Goal: Information Seeking & Learning: Understand process/instructions

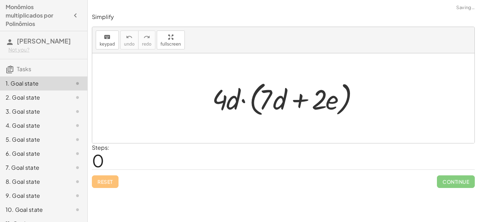
click at [250, 81] on div at bounding box center [286, 98] width 155 height 40
click at [213, 90] on div at bounding box center [286, 98] width 155 height 40
click at [101, 161] on span "0" at bounding box center [98, 160] width 12 height 21
click at [228, 104] on div at bounding box center [286, 98] width 155 height 40
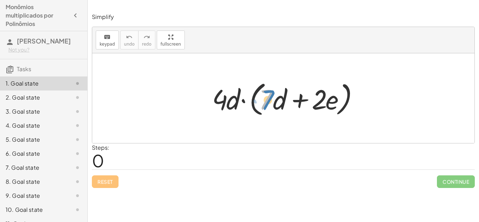
click at [267, 99] on div at bounding box center [286, 98] width 155 height 40
drag, startPoint x: 225, startPoint y: 103, endPoint x: 272, endPoint y: 101, distance: 47.7
click at [272, 101] on div at bounding box center [286, 98] width 155 height 40
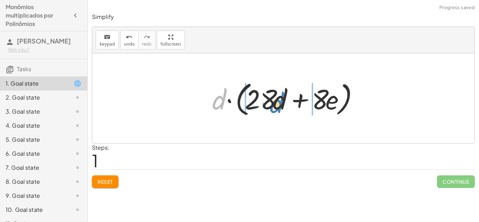
drag, startPoint x: 218, startPoint y: 107, endPoint x: 278, endPoint y: 112, distance: 59.8
click at [278, 112] on div at bounding box center [286, 98] width 155 height 40
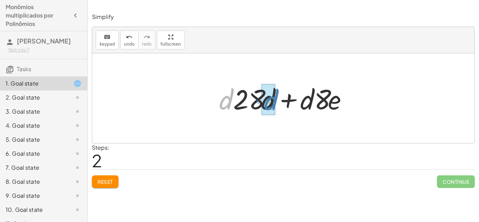
drag, startPoint x: 229, startPoint y: 101, endPoint x: 272, endPoint y: 102, distance: 43.1
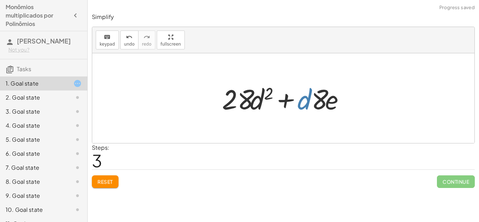
click at [306, 107] on div at bounding box center [285, 98] width 135 height 36
drag, startPoint x: 306, startPoint y: 107, endPoint x: 260, endPoint y: 109, distance: 46.4
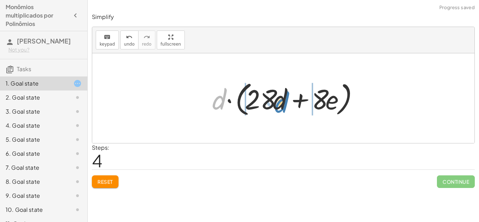
drag, startPoint x: 220, startPoint y: 98, endPoint x: 283, endPoint y: 101, distance: 62.5
click at [283, 101] on div at bounding box center [286, 98] width 155 height 40
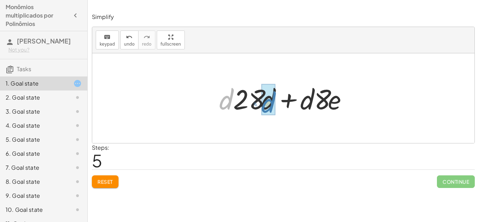
drag, startPoint x: 230, startPoint y: 98, endPoint x: 272, endPoint y: 101, distance: 42.5
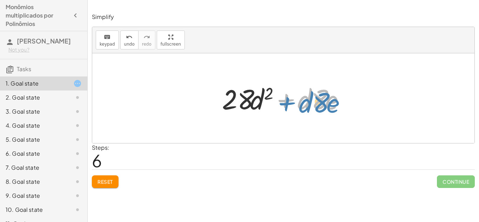
click at [292, 102] on div at bounding box center [285, 98] width 135 height 36
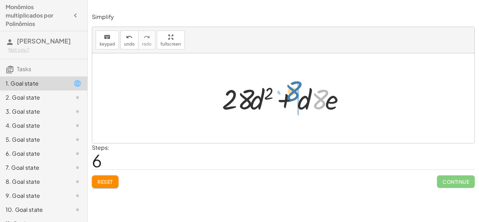
drag, startPoint x: 316, startPoint y: 100, endPoint x: 290, endPoint y: 92, distance: 27.3
click at [290, 92] on div at bounding box center [285, 98] width 135 height 36
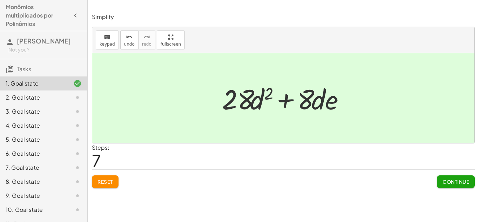
click at [466, 183] on span "Continue" at bounding box center [455, 181] width 27 height 6
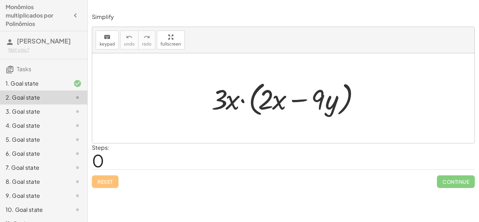
click at [224, 96] on div at bounding box center [286, 98] width 156 height 40
click at [223, 101] on div at bounding box center [286, 98] width 156 height 40
drag, startPoint x: 223, startPoint y: 101, endPoint x: 268, endPoint y: 104, distance: 45.0
click at [268, 104] on div at bounding box center [286, 98] width 156 height 40
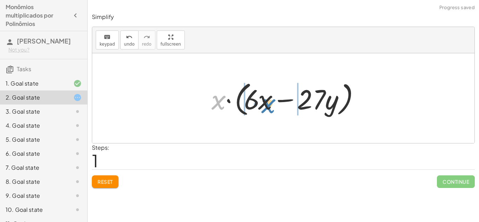
drag, startPoint x: 220, startPoint y: 104, endPoint x: 270, endPoint y: 107, distance: 50.3
click at [270, 107] on div at bounding box center [286, 98] width 156 height 40
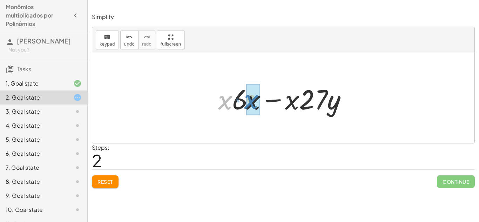
drag, startPoint x: 228, startPoint y: 104, endPoint x: 253, endPoint y: 103, distance: 25.9
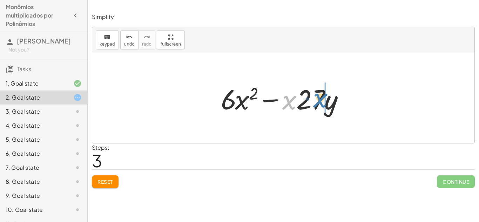
drag, startPoint x: 286, startPoint y: 98, endPoint x: 317, endPoint y: 96, distance: 31.3
click at [317, 96] on div at bounding box center [285, 98] width 137 height 36
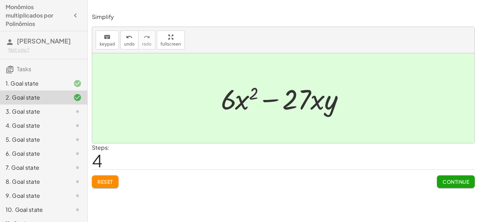
click at [442, 182] on span "Continue" at bounding box center [455, 181] width 27 height 6
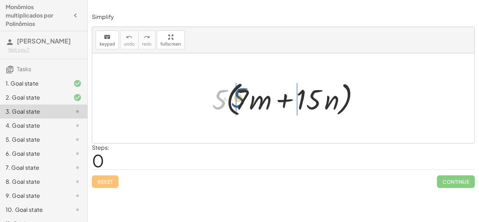
drag, startPoint x: 219, startPoint y: 101, endPoint x: 241, endPoint y: 99, distance: 21.8
click at [241, 99] on div at bounding box center [286, 98] width 155 height 40
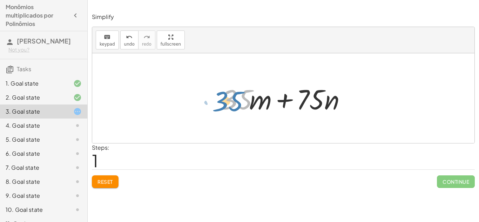
drag, startPoint x: 239, startPoint y: 91, endPoint x: 232, endPoint y: 92, distance: 7.5
click at [232, 92] on div at bounding box center [286, 98] width 136 height 36
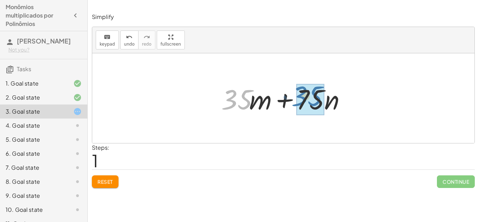
drag, startPoint x: 228, startPoint y: 100, endPoint x: 298, endPoint y: 96, distance: 70.2
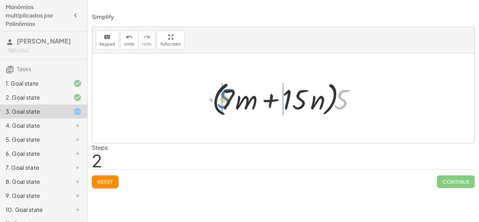
drag, startPoint x: 342, startPoint y: 101, endPoint x: 226, endPoint y: 100, distance: 116.7
click at [226, 100] on div at bounding box center [286, 98] width 155 height 40
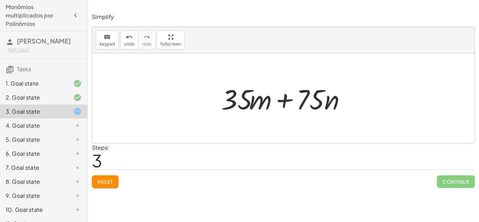
click at [99, 186] on button "Reset" at bounding box center [105, 181] width 27 height 13
click at [99, 186] on div "Reset Continue" at bounding box center [283, 178] width 383 height 19
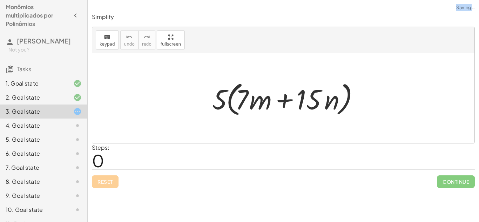
click at [99, 186] on div "Reset Continue" at bounding box center [283, 178] width 383 height 19
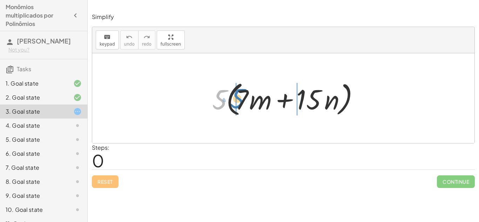
drag, startPoint x: 215, startPoint y: 104, endPoint x: 234, endPoint y: 103, distance: 19.3
click at [234, 103] on div at bounding box center [286, 98] width 155 height 40
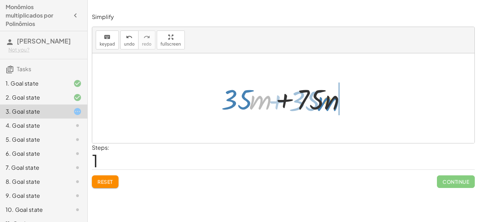
drag, startPoint x: 261, startPoint y: 104, endPoint x: 329, endPoint y: 106, distance: 68.4
click at [329, 106] on div at bounding box center [286, 98] width 136 height 36
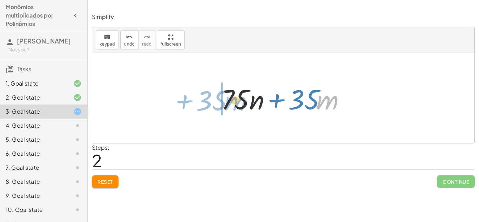
drag, startPoint x: 329, startPoint y: 106, endPoint x: 237, endPoint y: 106, distance: 92.2
click at [237, 106] on div at bounding box center [286, 98] width 136 height 36
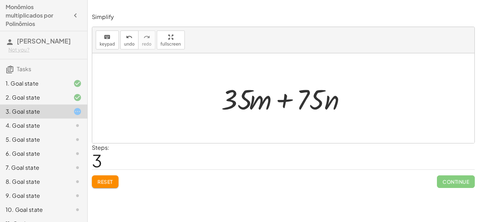
click at [111, 180] on span "Reset" at bounding box center [104, 181] width 15 height 6
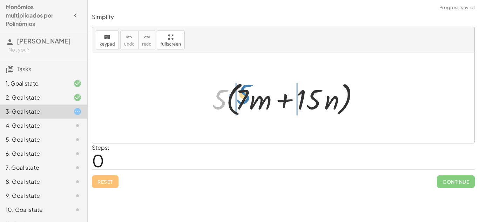
drag, startPoint x: 217, startPoint y: 105, endPoint x: 241, endPoint y: 100, distance: 24.4
click at [241, 100] on div at bounding box center [286, 98] width 155 height 40
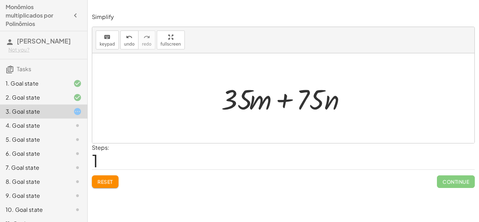
click at [104, 184] on span "Reset" at bounding box center [104, 181] width 15 height 6
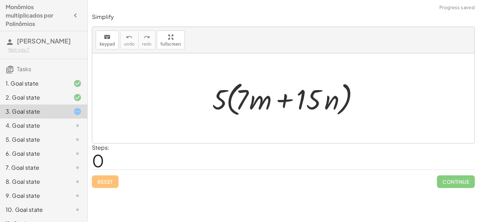
click at [69, 102] on div at bounding box center [72, 97] width 20 height 8
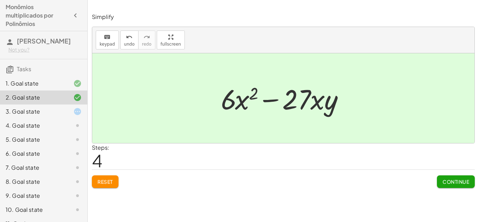
click at [70, 116] on div at bounding box center [72, 111] width 20 height 8
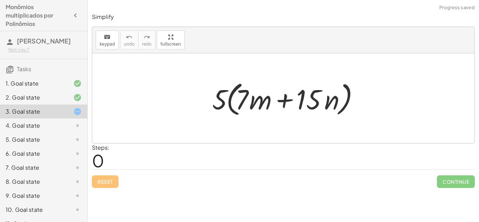
click at [34, 102] on div "2. Goal state" at bounding box center [34, 97] width 56 height 8
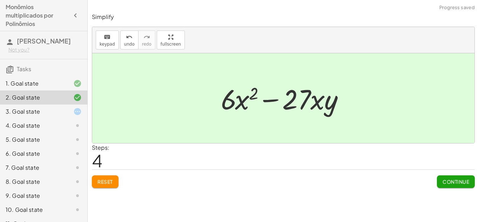
click at [102, 186] on button "Reset" at bounding box center [105, 181] width 27 height 13
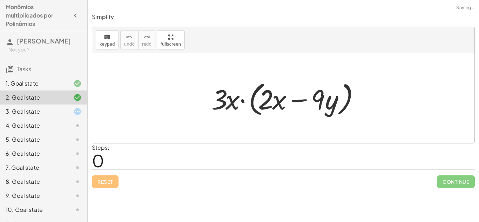
click at [102, 186] on div "Reset Continue" at bounding box center [283, 178] width 383 height 19
drag, startPoint x: 213, startPoint y: 95, endPoint x: 258, endPoint y: 96, distance: 44.9
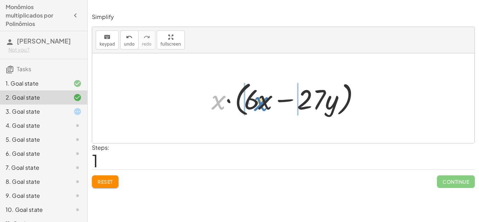
drag, startPoint x: 224, startPoint y: 106, endPoint x: 267, endPoint y: 108, distance: 42.8
click at [267, 108] on div at bounding box center [286, 98] width 156 height 40
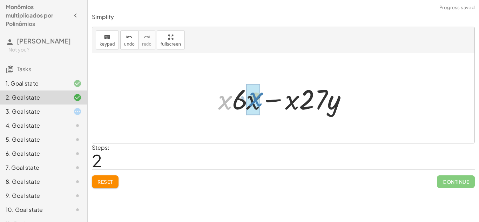
drag, startPoint x: 219, startPoint y: 106, endPoint x: 250, endPoint y: 103, distance: 31.4
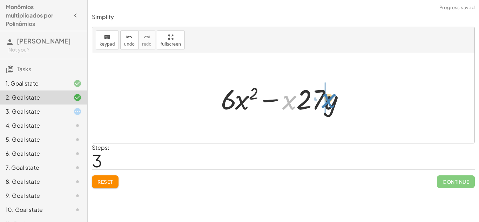
drag, startPoint x: 292, startPoint y: 106, endPoint x: 331, endPoint y: 104, distance: 38.9
click at [331, 104] on div at bounding box center [285, 98] width 137 height 36
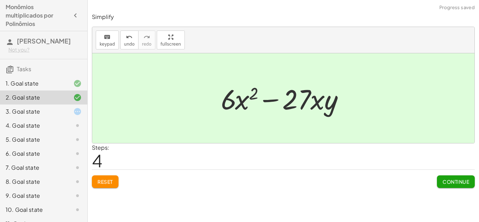
click at [107, 177] on button "Reset" at bounding box center [105, 181] width 27 height 13
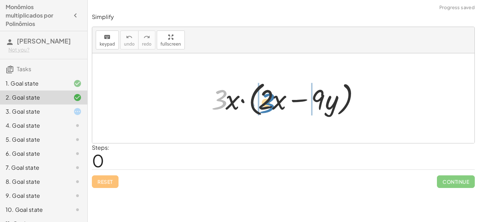
drag, startPoint x: 220, startPoint y: 101, endPoint x: 267, endPoint y: 104, distance: 47.1
click at [267, 104] on div at bounding box center [286, 98] width 156 height 40
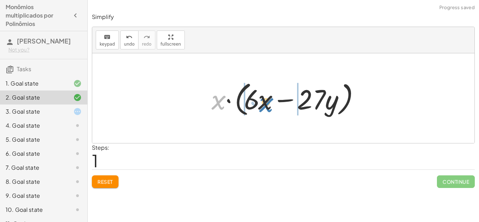
drag, startPoint x: 219, startPoint y: 104, endPoint x: 265, endPoint y: 106, distance: 45.6
click at [265, 106] on div at bounding box center [286, 98] width 156 height 40
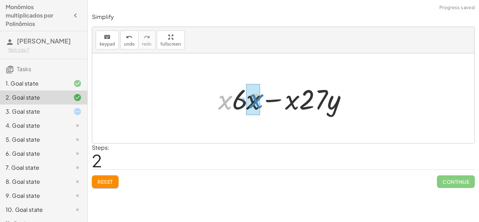
drag, startPoint x: 224, startPoint y: 104, endPoint x: 256, endPoint y: 103, distance: 31.2
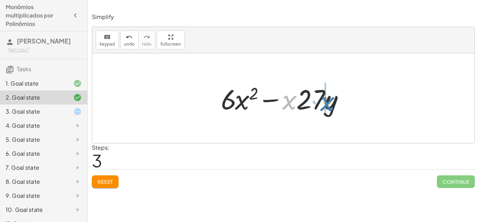
drag, startPoint x: 287, startPoint y: 102, endPoint x: 325, endPoint y: 103, distance: 37.5
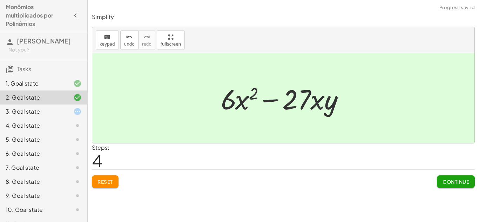
click at [79, 116] on icon at bounding box center [77, 111] width 8 height 8
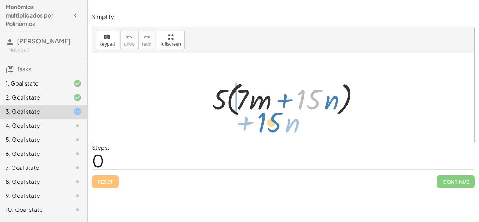
drag, startPoint x: 312, startPoint y: 104, endPoint x: 272, endPoint y: 127, distance: 45.7
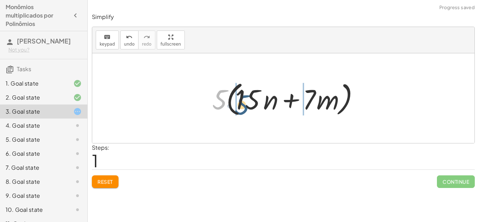
drag, startPoint x: 224, startPoint y: 96, endPoint x: 247, endPoint y: 102, distance: 23.5
click at [247, 102] on div at bounding box center [286, 98] width 155 height 40
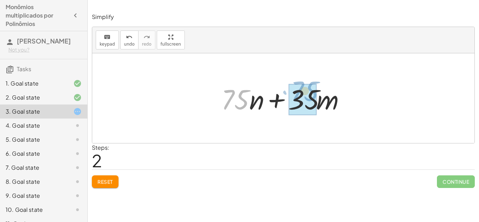
drag, startPoint x: 240, startPoint y: 97, endPoint x: 310, endPoint y: 89, distance: 69.9
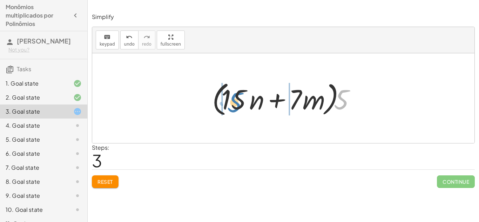
drag, startPoint x: 341, startPoint y: 97, endPoint x: 235, endPoint y: 100, distance: 106.3
click at [235, 100] on div at bounding box center [286, 98] width 155 height 40
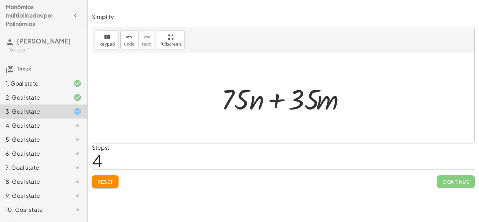
click at [109, 175] on div "Reset Continue" at bounding box center [283, 178] width 383 height 19
click at [106, 184] on span "Reset" at bounding box center [104, 181] width 15 height 6
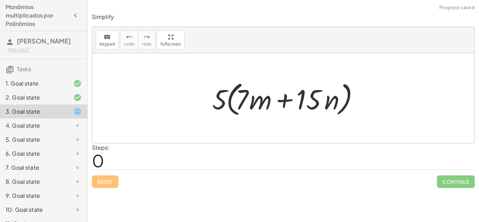
click at [32, 130] on div "4. Goal state" at bounding box center [34, 125] width 56 height 8
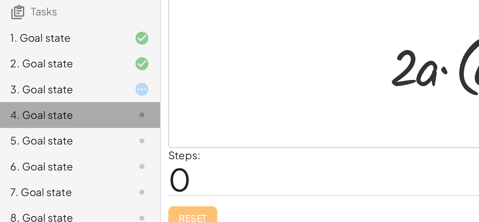
click at [0, 133] on div "4. Goal state" at bounding box center [43, 125] width 87 height 14
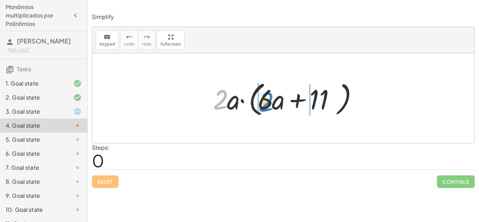
drag, startPoint x: 215, startPoint y: 106, endPoint x: 260, endPoint y: 108, distance: 45.6
click at [260, 108] on div at bounding box center [285, 98] width 153 height 40
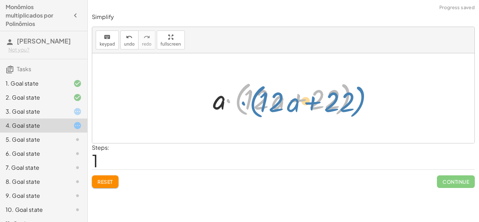
drag, startPoint x: 225, startPoint y: 103, endPoint x: 235, endPoint y: 106, distance: 10.1
click at [235, 106] on div at bounding box center [285, 98] width 153 height 40
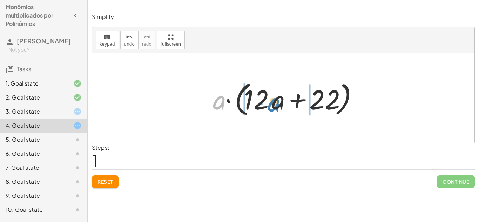
drag, startPoint x: 222, startPoint y: 103, endPoint x: 279, endPoint y: 106, distance: 57.2
click at [279, 106] on div at bounding box center [285, 98] width 153 height 40
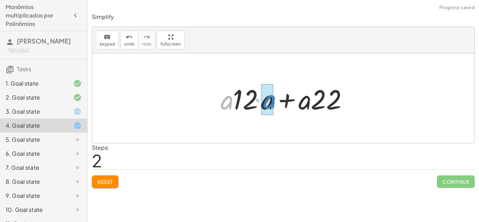
drag, startPoint x: 224, startPoint y: 102, endPoint x: 266, endPoint y: 101, distance: 42.8
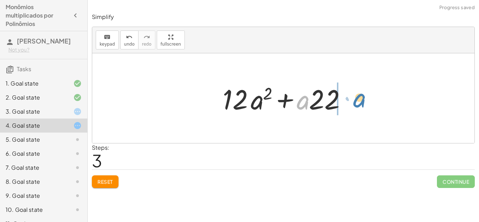
drag, startPoint x: 300, startPoint y: 106, endPoint x: 357, endPoint y: 103, distance: 56.1
click at [357, 103] on div "· 2 · a · ( + · 6 · a + 11 ) · a · ( + · 2 · 6 · a + · 2 · 11 ) · a · ( + · 12 …" at bounding box center [283, 98] width 382 height 90
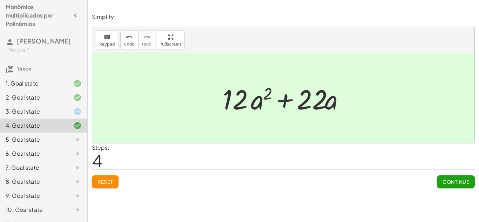
click at [65, 144] on div at bounding box center [72, 139] width 20 height 8
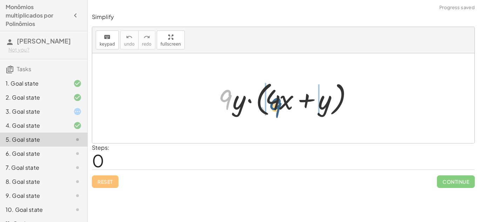
drag, startPoint x: 227, startPoint y: 96, endPoint x: 277, endPoint y: 104, distance: 51.1
click at [277, 104] on div at bounding box center [286, 98] width 142 height 40
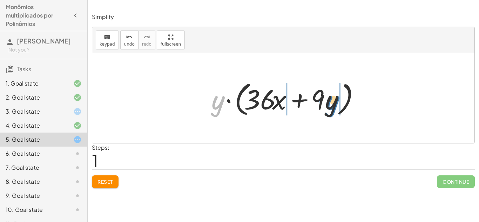
drag, startPoint x: 221, startPoint y: 103, endPoint x: 336, endPoint y: 103, distance: 114.6
click at [336, 103] on div at bounding box center [286, 98] width 156 height 40
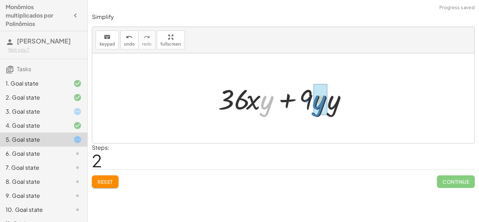
drag, startPoint x: 267, startPoint y: 105, endPoint x: 321, endPoint y: 105, distance: 53.6
